Goal: Task Accomplishment & Management: Use online tool/utility

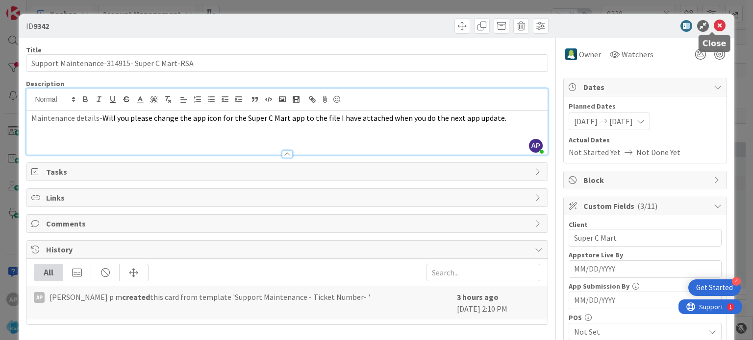
scroll to position [778, 0]
click at [713, 24] on icon at bounding box center [719, 26] width 12 height 12
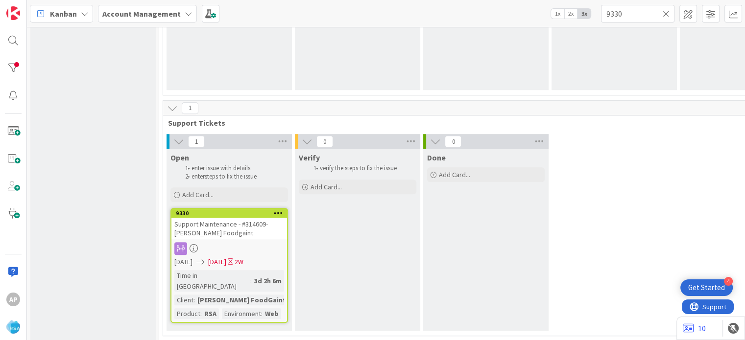
scroll to position [778, 0]
click at [209, 190] on span "Add Card..." at bounding box center [197, 194] width 31 height 9
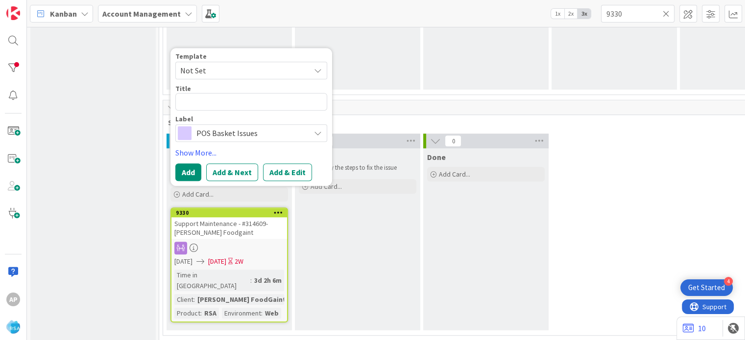
click at [319, 70] on icon at bounding box center [318, 71] width 8 height 8
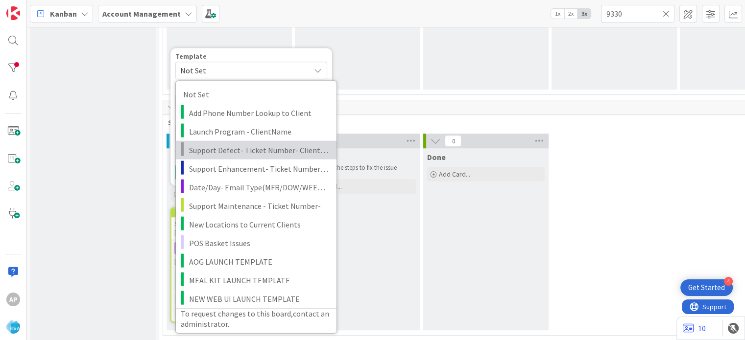
click at [270, 147] on span "Support Defect- Ticket Number- Client Name- Product Name" at bounding box center [259, 150] width 140 height 13
type textarea "x"
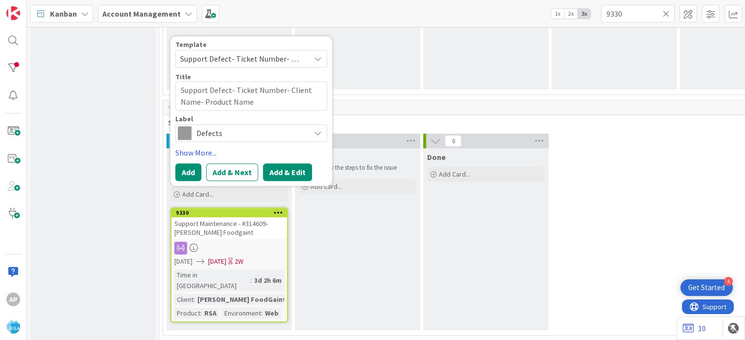
click at [294, 168] on button "Add & Edit" at bounding box center [287, 173] width 49 height 18
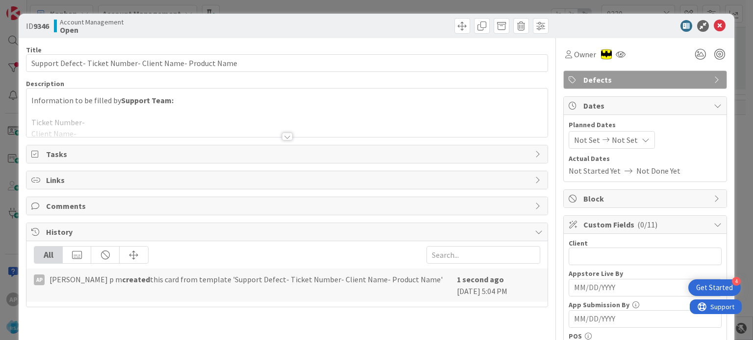
click at [287, 135] on div at bounding box center [287, 137] width 11 height 8
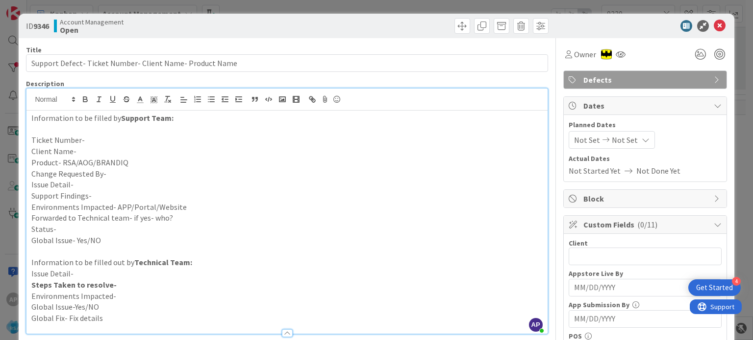
click at [93, 194] on p "Support Findings-" at bounding box center [286, 196] width 510 height 11
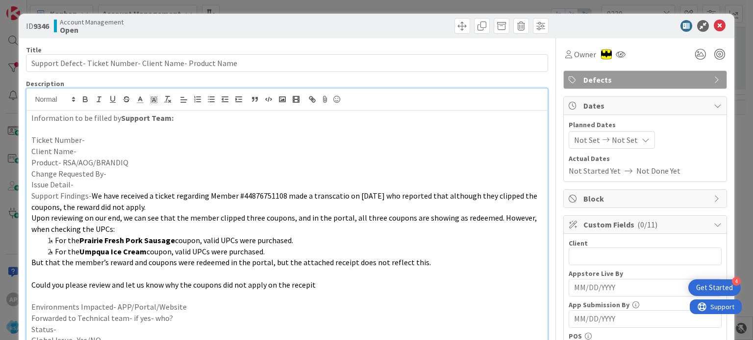
click at [88, 186] on p "Issue Detail-" at bounding box center [286, 184] width 510 height 11
paste div
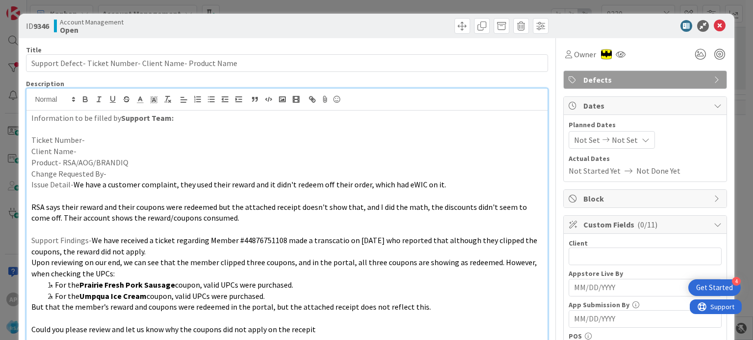
click at [112, 171] on p "Change Requested By-" at bounding box center [286, 174] width 510 height 11
click at [129, 162] on p "Product- RSA/AOG/BRANDIQ" at bounding box center [286, 162] width 510 height 11
click at [119, 151] on p "Client Name-" at bounding box center [286, 151] width 510 height 11
drag, startPoint x: 120, startPoint y: 151, endPoint x: 76, endPoint y: 148, distance: 44.2
click at [76, 148] on p "Client Name-AkniS MArket" at bounding box center [286, 151] width 510 height 11
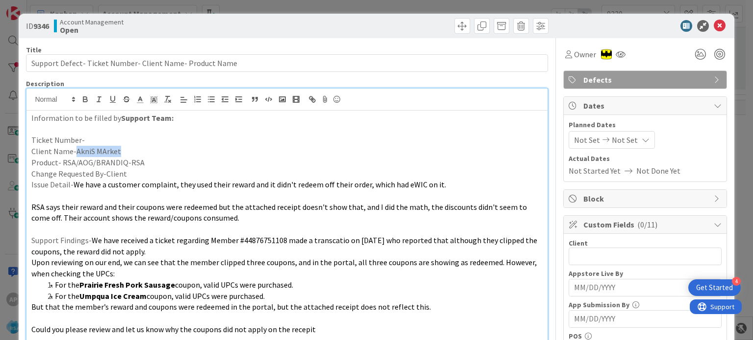
copy p "AkniS MArket"
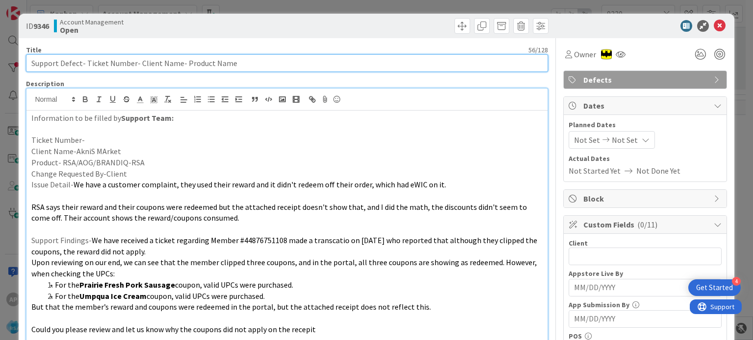
drag, startPoint x: 137, startPoint y: 62, endPoint x: 175, endPoint y: 66, distance: 38.4
click at [175, 66] on input "Support Defect- Ticket Number- Client Name- Product Name" at bounding box center [286, 63] width 521 height 18
paste input "AkniS MArket"
type input "Support Defect- Ticket Number- AkniS MArket- Product Name"
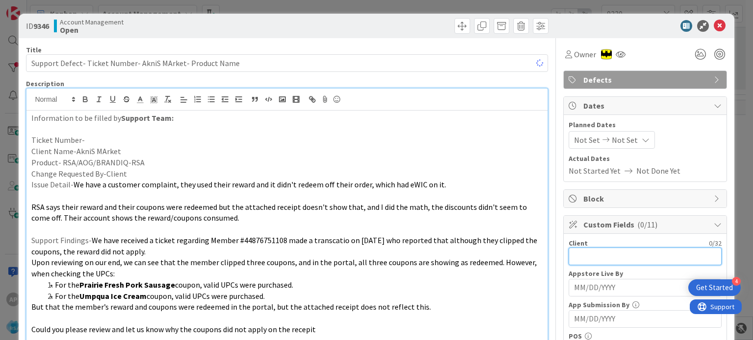
click at [601, 255] on input "text" at bounding box center [644, 257] width 153 height 18
paste input "AkniS MArket"
type input "AkniS MArket"
click at [588, 141] on span "Not Set" at bounding box center [587, 140] width 26 height 12
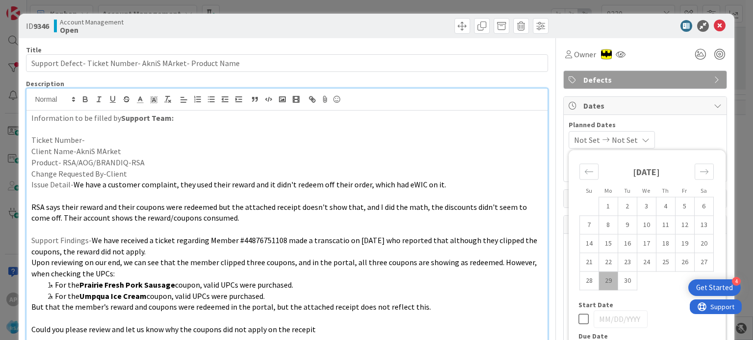
click at [601, 282] on td "29" at bounding box center [607, 281] width 19 height 19
type input "[DATE]"
click at [699, 171] on icon "Move forward to switch to the next month." at bounding box center [703, 171] width 9 height 9
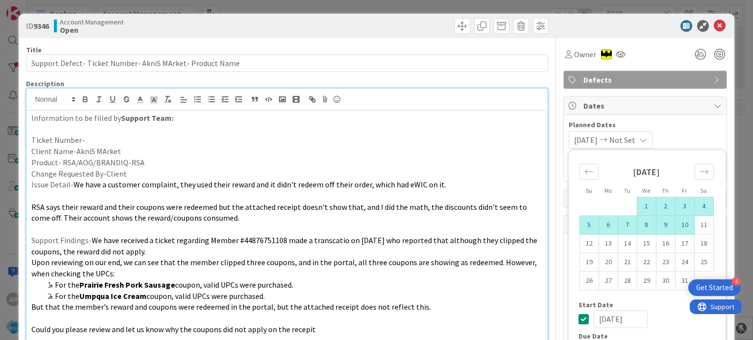
click at [676, 227] on td "10" at bounding box center [684, 225] width 19 height 19
type input "[DATE]"
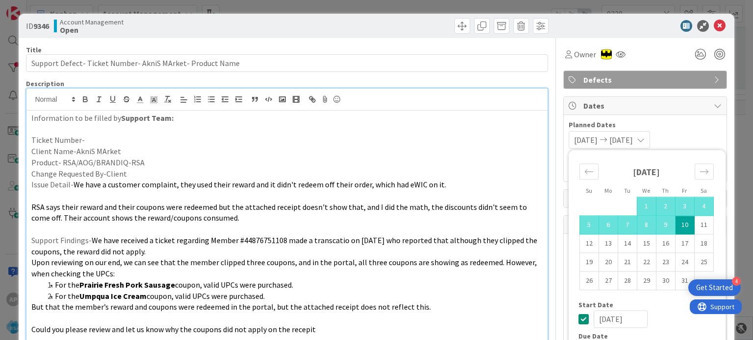
click at [427, 171] on p "Change Requested By-Client" at bounding box center [286, 174] width 510 height 11
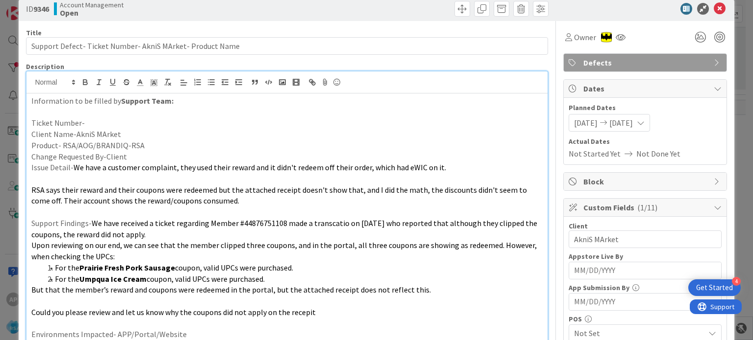
scroll to position [18, 0]
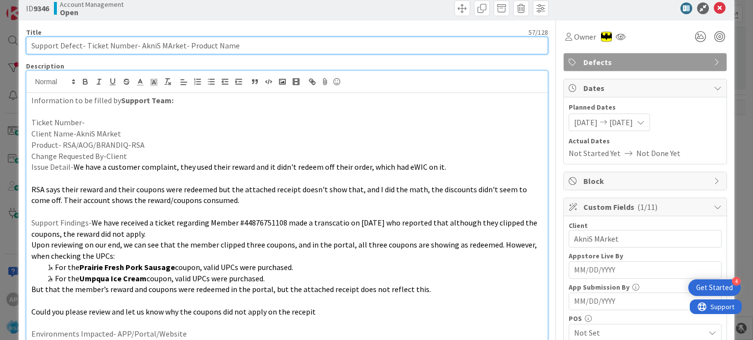
drag, startPoint x: 84, startPoint y: 47, endPoint x: 132, endPoint y: 47, distance: 48.0
click at [132, 47] on input "Support Defect- Ticket Number- AkniS MArket- Product Name" at bounding box center [286, 46] width 521 height 18
paste input "#315748"
drag, startPoint x: 221, startPoint y: 45, endPoint x: 164, endPoint y: 45, distance: 57.8
click at [164, 45] on input "Support Defect- #315748- AkniS MArket- Product Name" at bounding box center [286, 46] width 521 height 18
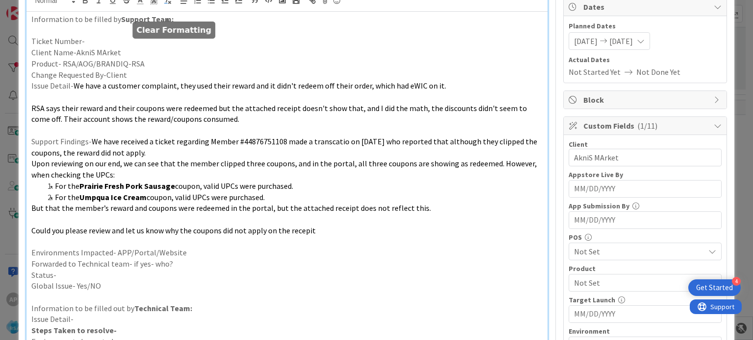
scroll to position [99, 0]
type input "Support Defect- #315748- AkniS MArket- RSA"
click at [192, 250] on p "Environments Impacted- APP/Portal/Website" at bounding box center [286, 252] width 510 height 11
click at [182, 266] on p "Forwarded to Technical team- if yes- who?" at bounding box center [286, 263] width 510 height 11
click at [179, 272] on p "Status-" at bounding box center [286, 274] width 510 height 11
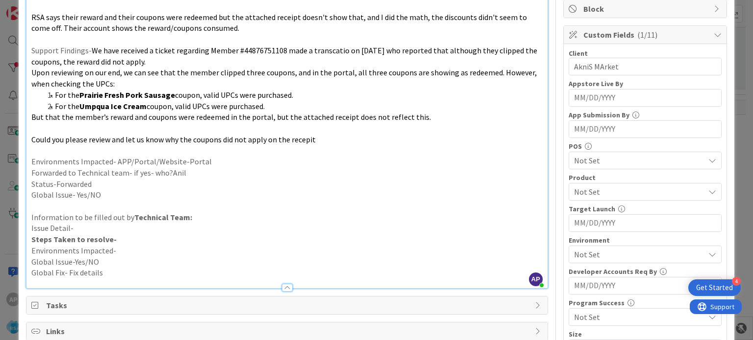
scroll to position [190, 0]
click at [574, 193] on span "Not Set" at bounding box center [639, 192] width 130 height 12
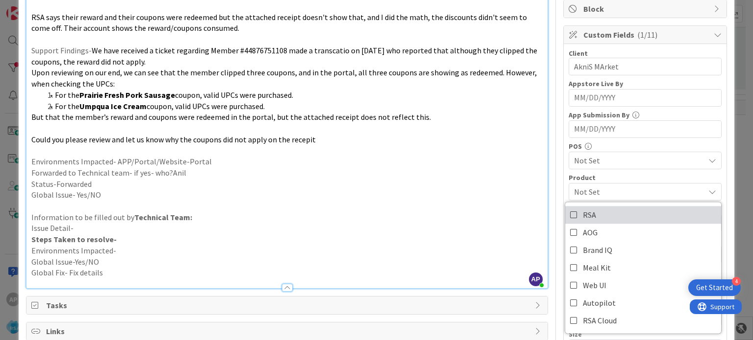
click at [583, 215] on span "RSA" at bounding box center [589, 215] width 13 height 15
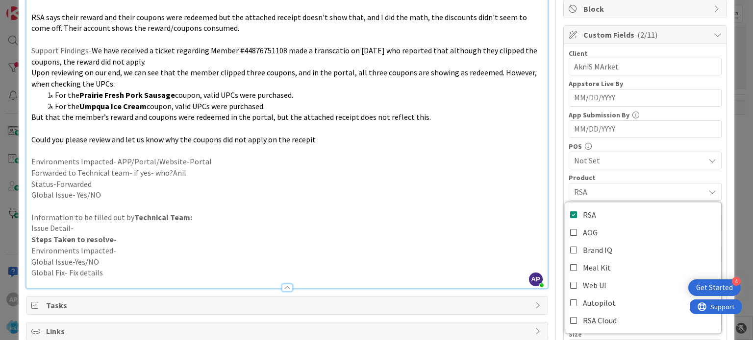
click at [508, 197] on p "Global Issue- Yes/NO" at bounding box center [286, 195] width 510 height 11
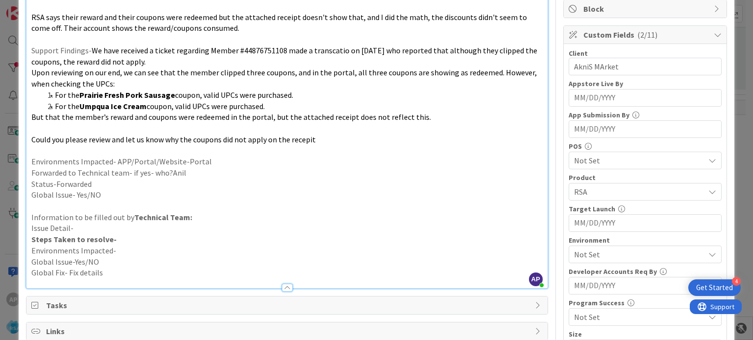
click at [595, 256] on span "Not Set" at bounding box center [639, 255] width 130 height 12
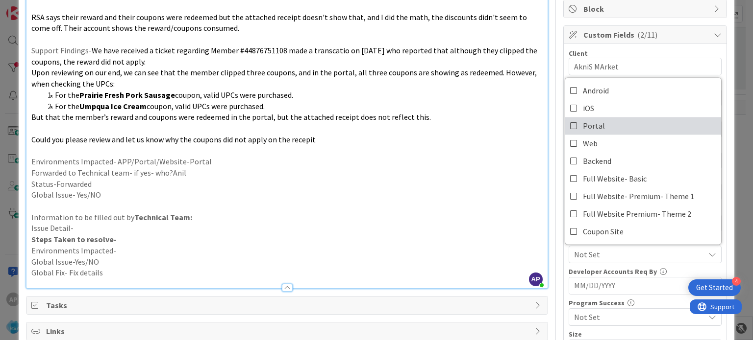
click at [574, 121] on link "Portal" at bounding box center [643, 126] width 156 height 18
click at [480, 168] on p "Forwarded to Technical team- if yes- who?Anil" at bounding box center [286, 173] width 510 height 11
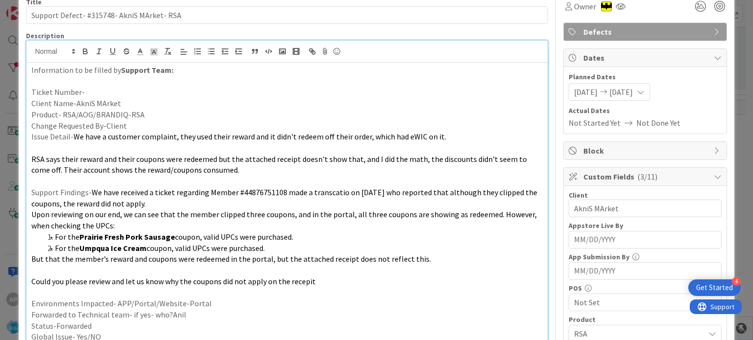
scroll to position [0, 0]
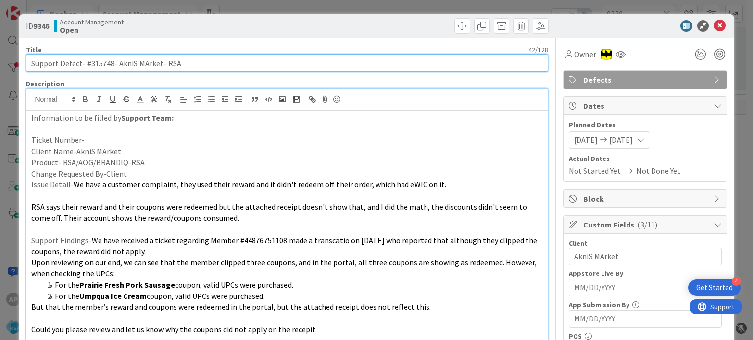
click at [105, 61] on input "Support Defect- #315748- AkniS MArket- RSA" at bounding box center [286, 63] width 521 height 18
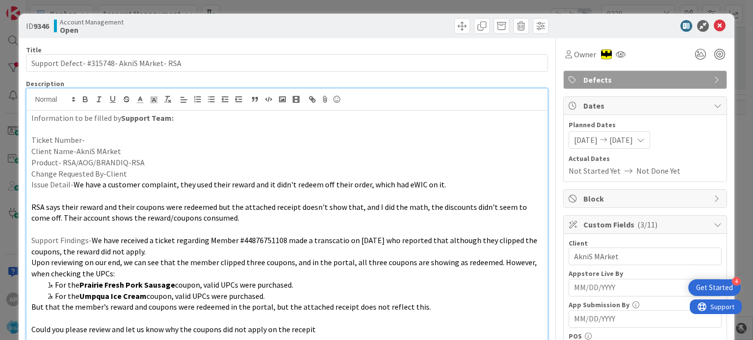
click at [89, 144] on p "Ticket Number-" at bounding box center [286, 140] width 510 height 11
